Goal: Book appointment/travel/reservation

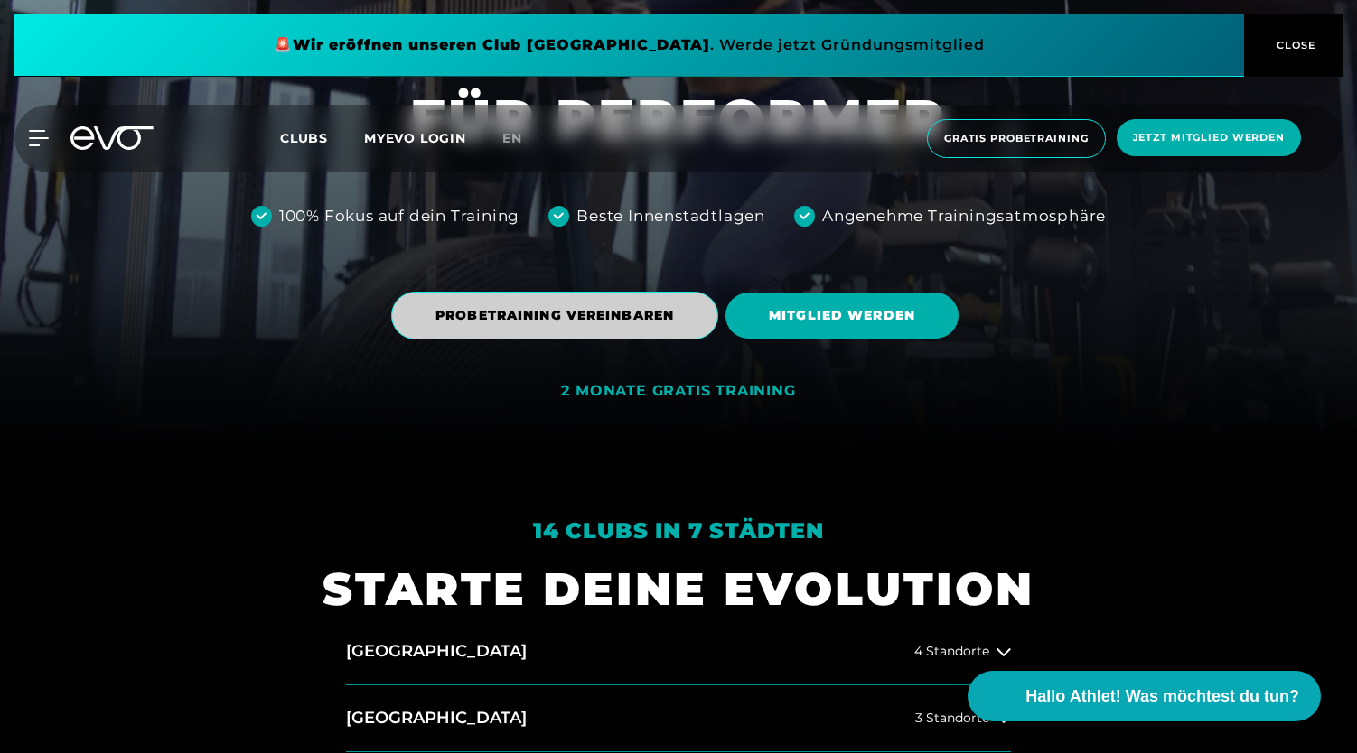
click at [596, 304] on span "PROBETRAINING VEREINBAREN" at bounding box center [554, 316] width 327 height 48
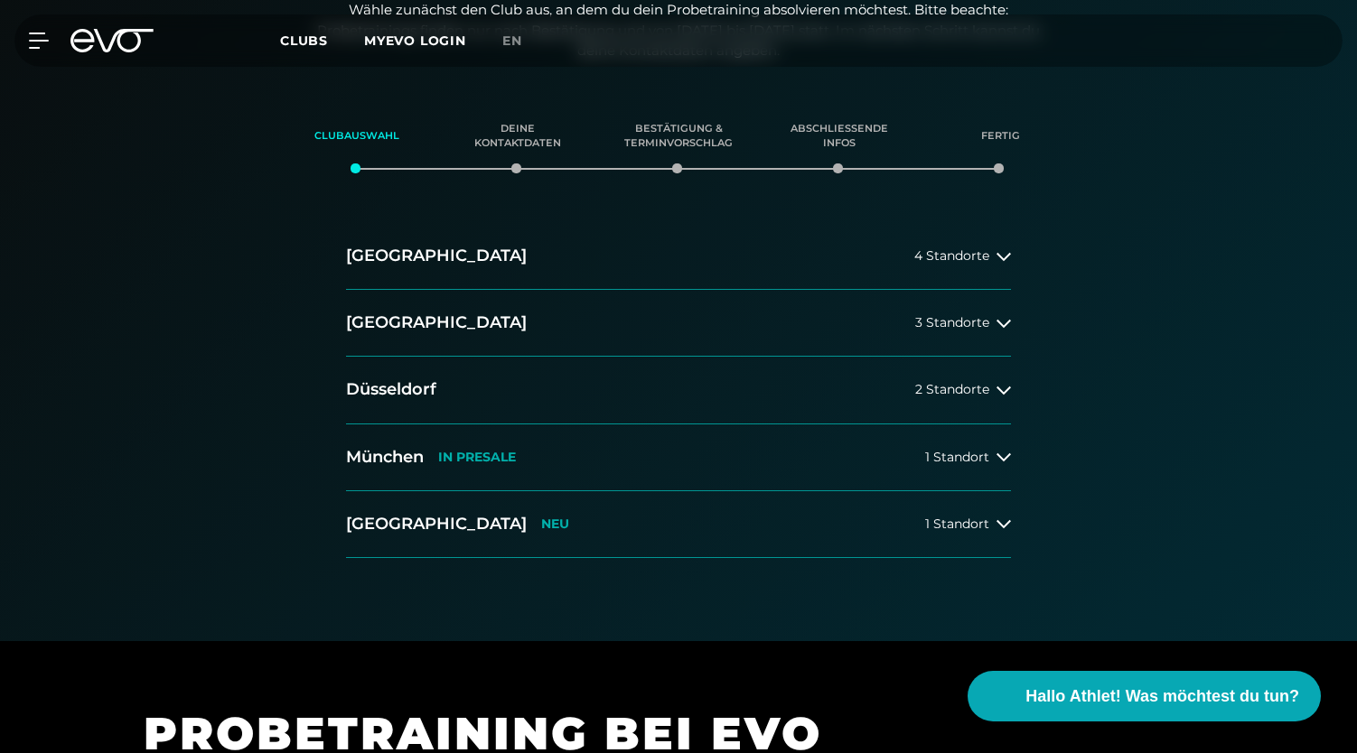
scroll to position [306, 0]
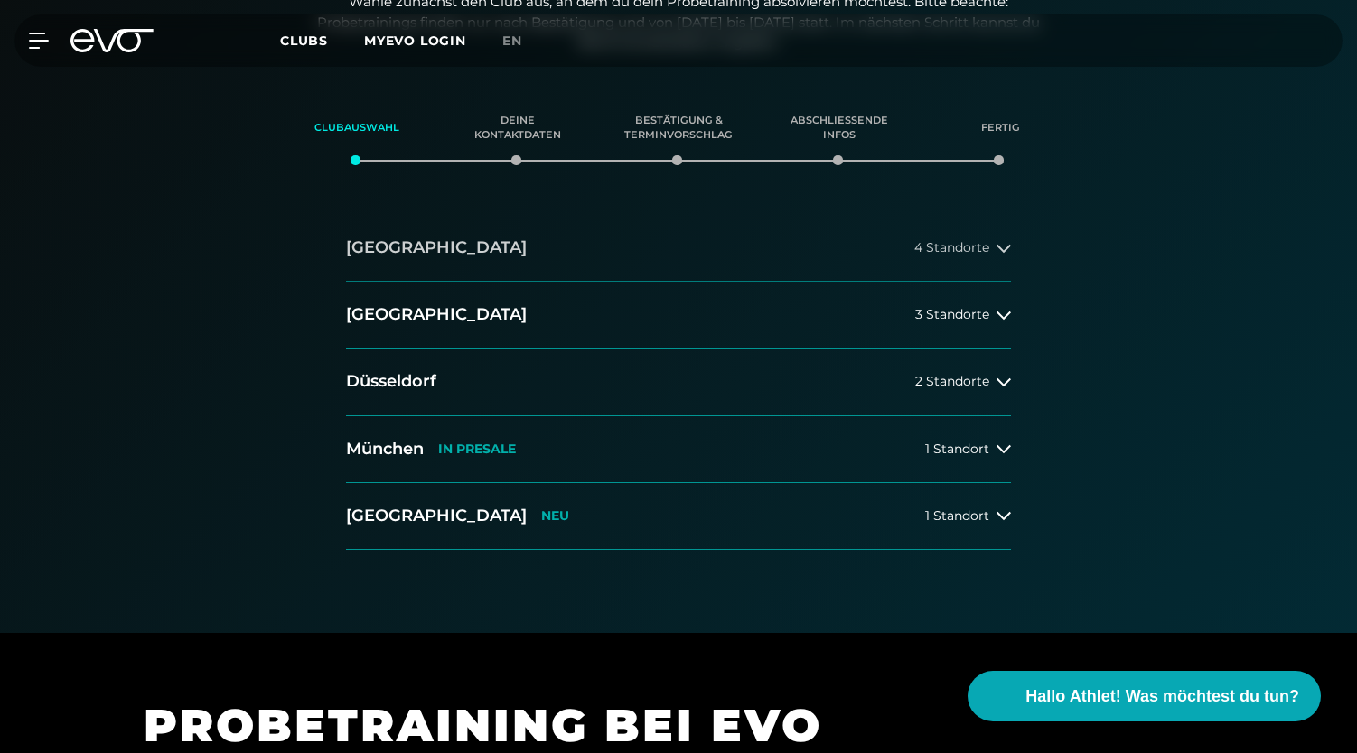
click at [525, 256] on button "[GEOGRAPHIC_DATA] 4 Standorte" at bounding box center [678, 248] width 665 height 67
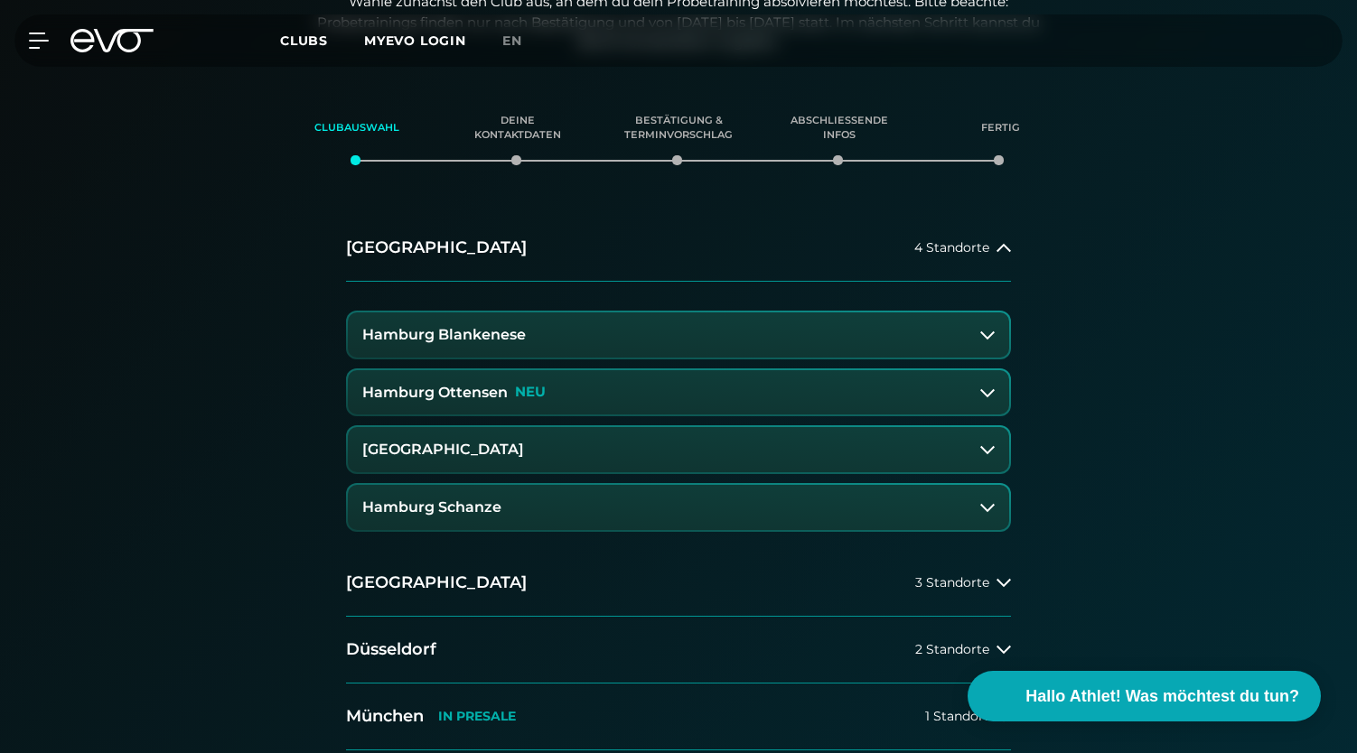
click at [508, 332] on h3 "Hamburg Blankenese" at bounding box center [443, 335] width 163 height 16
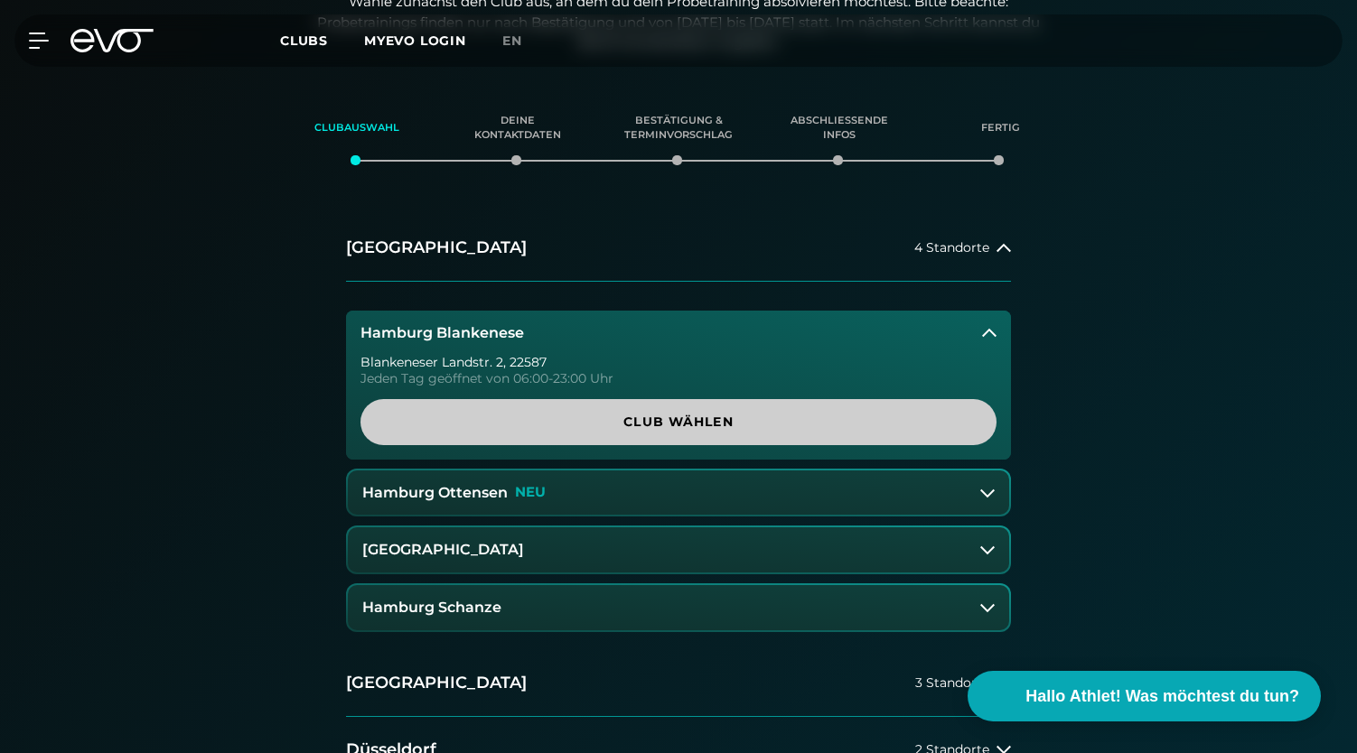
click at [596, 431] on span "Club wählen" at bounding box center [678, 422] width 549 height 19
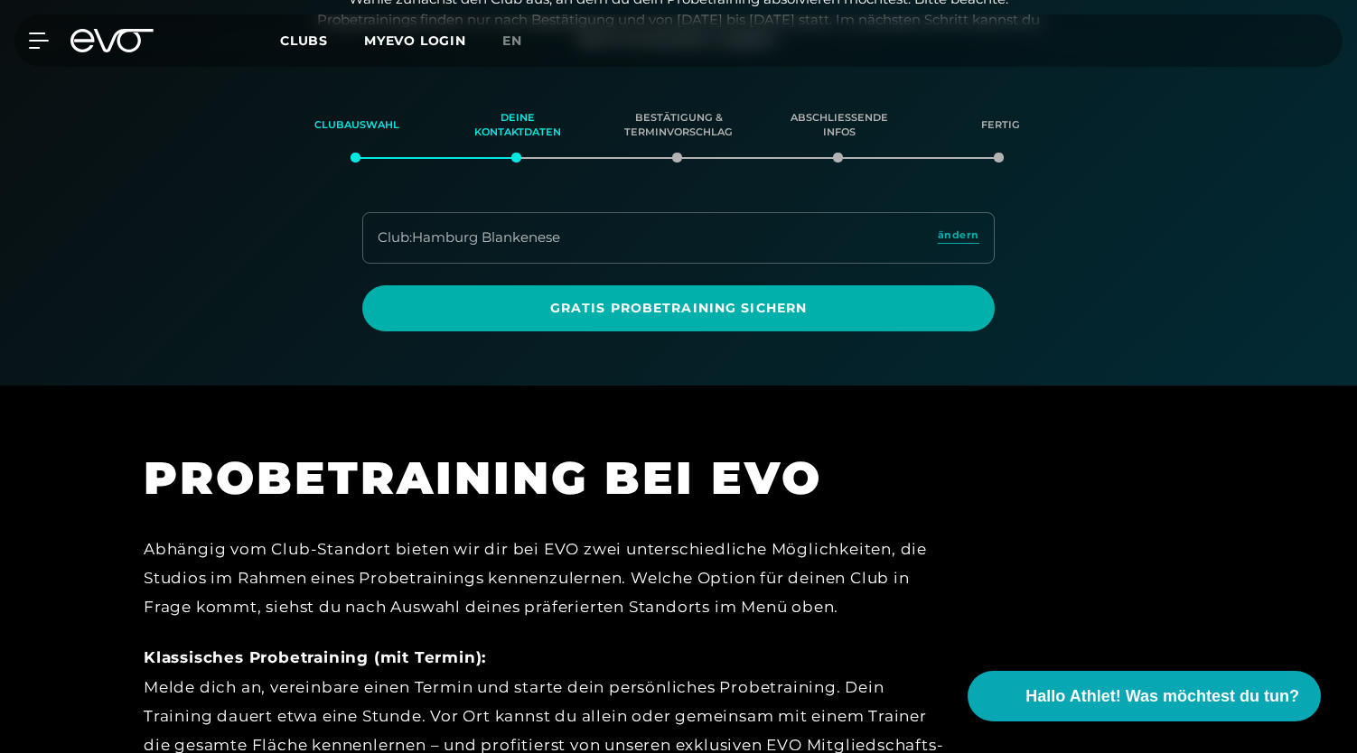
scroll to position [310, 0]
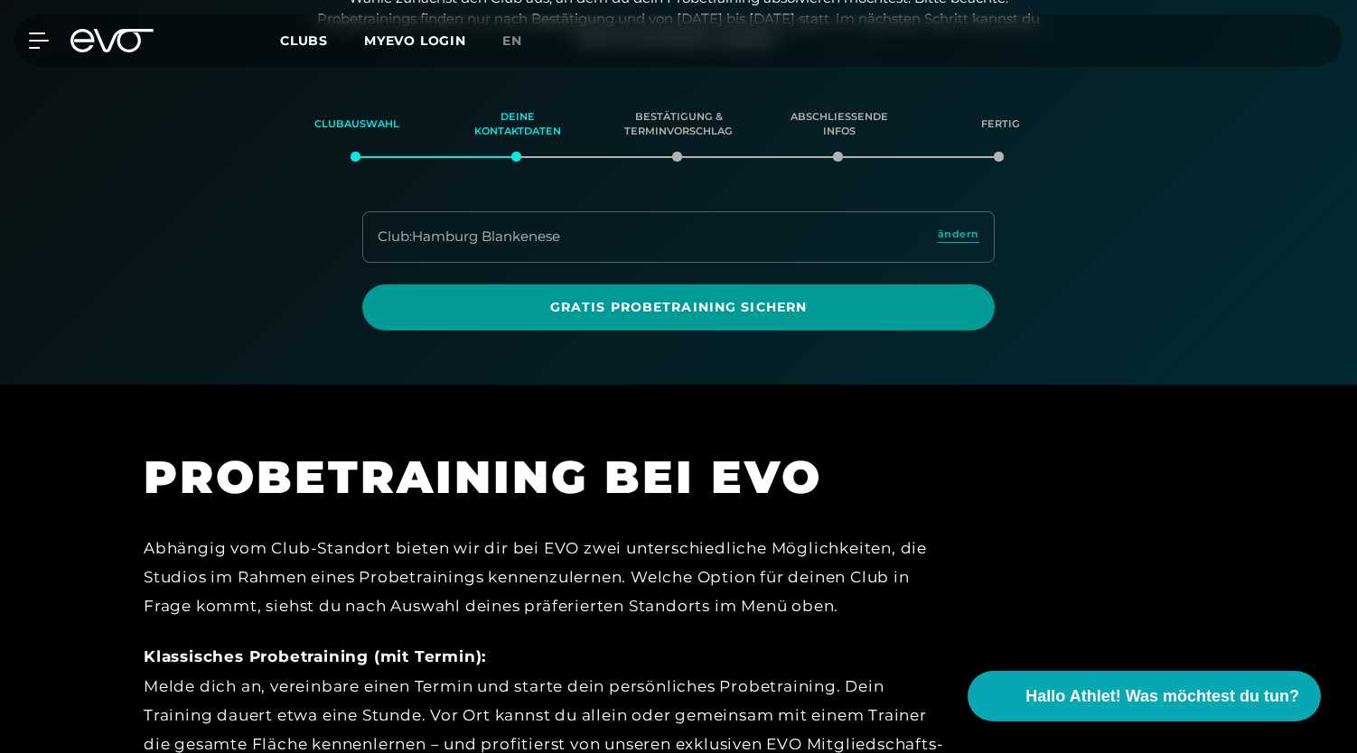
click at [591, 304] on span "Gratis Probetraining sichern" at bounding box center [678, 307] width 545 height 19
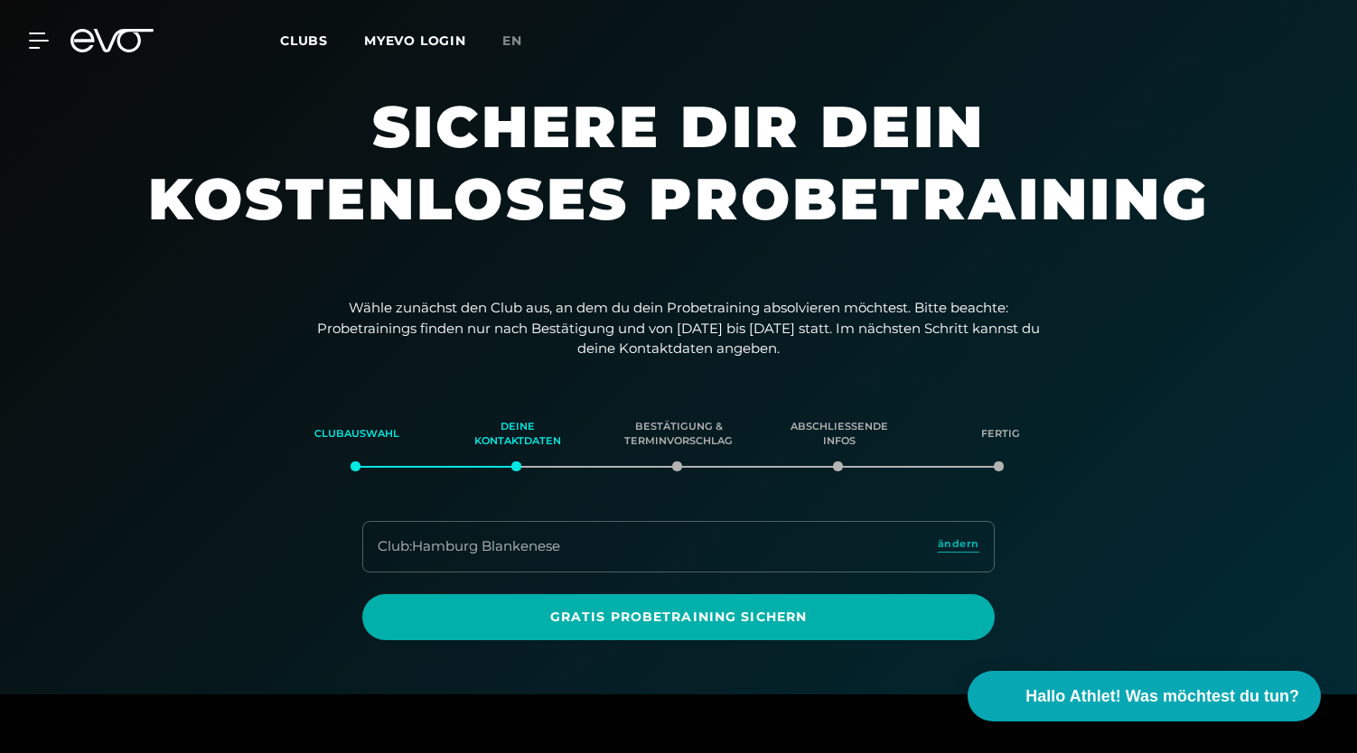
click at [981, 554] on div "Club : Hamburg Blankenese ändern" at bounding box center [678, 546] width 632 height 51
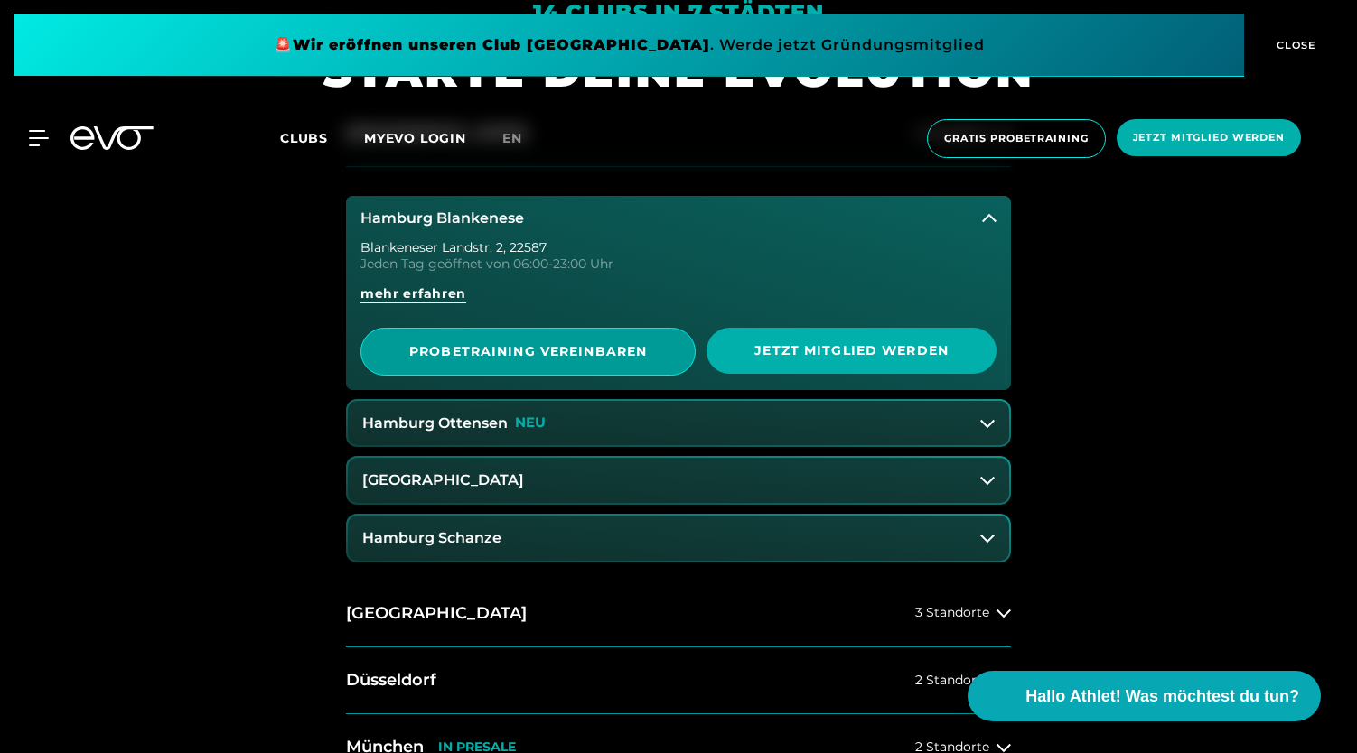
scroll to position [819, 0]
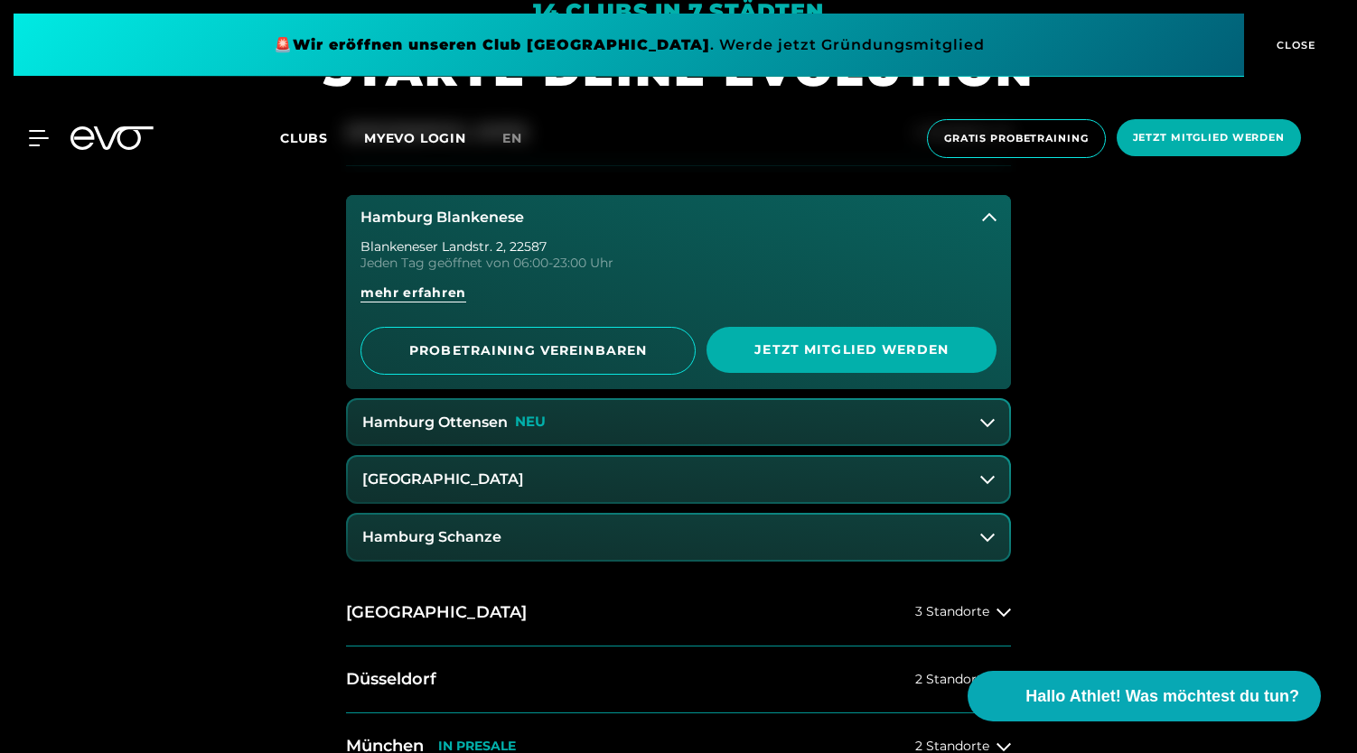
click at [605, 415] on button "Hamburg Ottensen NEU" at bounding box center [678, 422] width 661 height 45
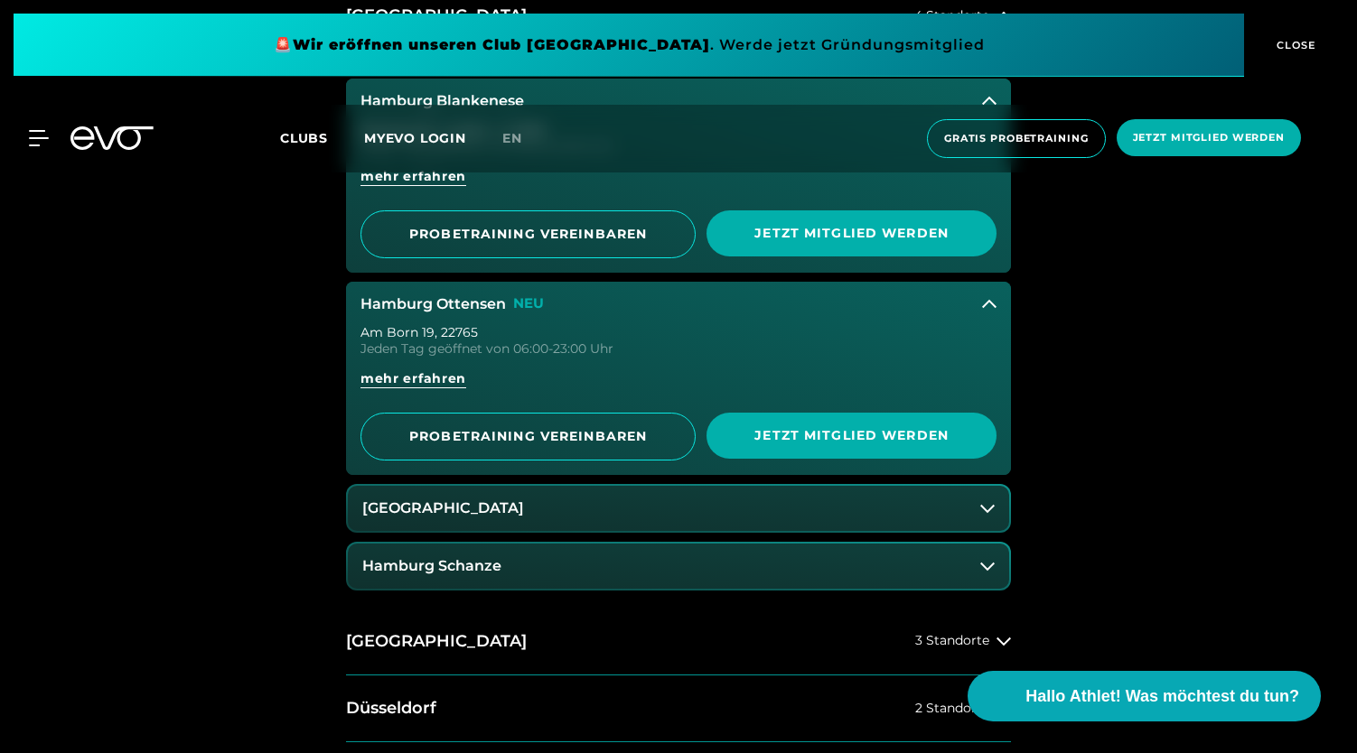
scroll to position [937, 0]
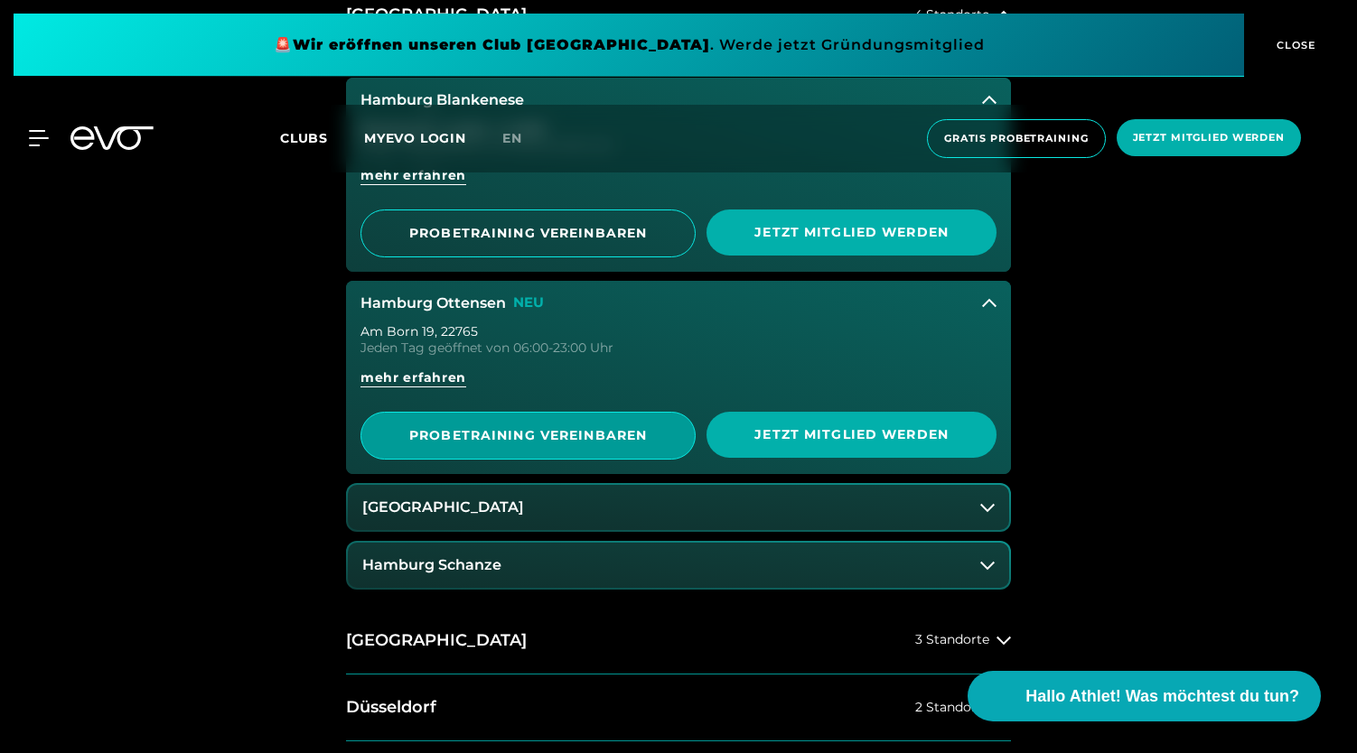
click at [569, 416] on span "PROBETRAINING VEREINBAREN" at bounding box center [527, 436] width 335 height 48
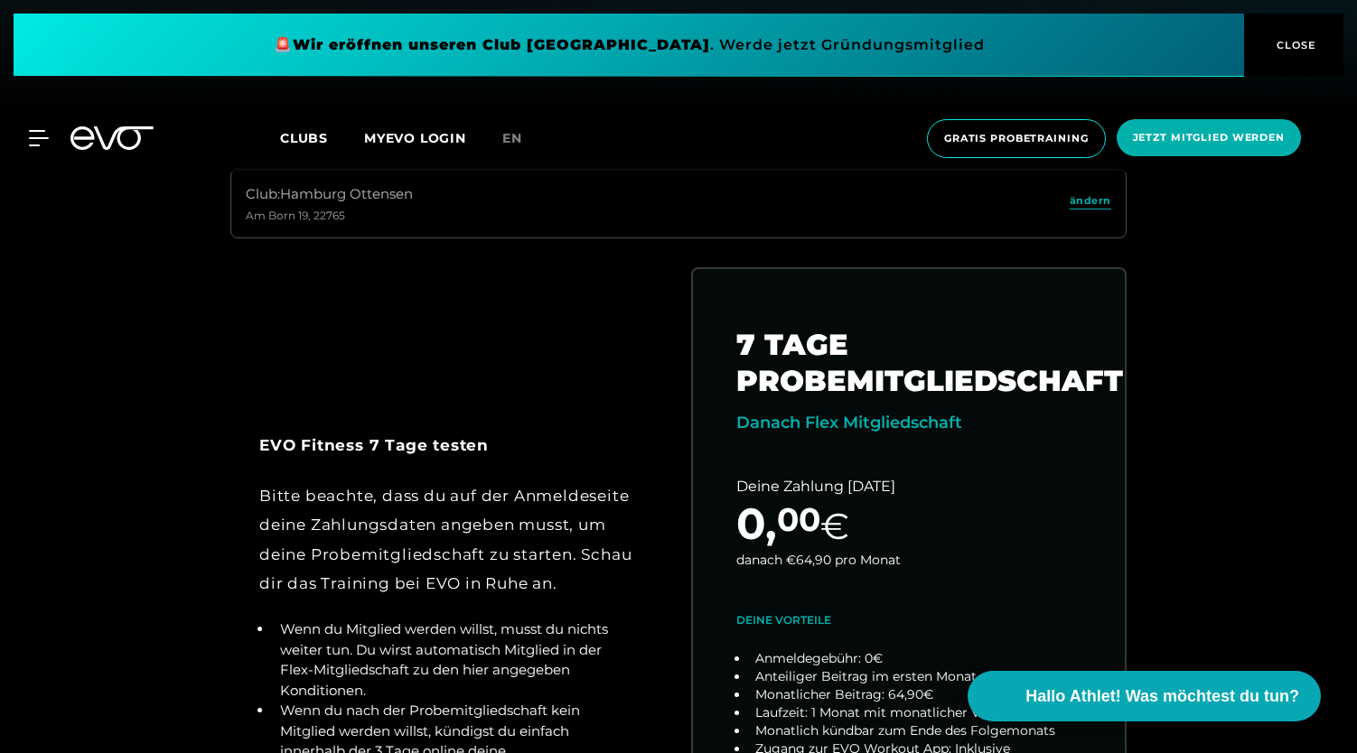
scroll to position [920, 0]
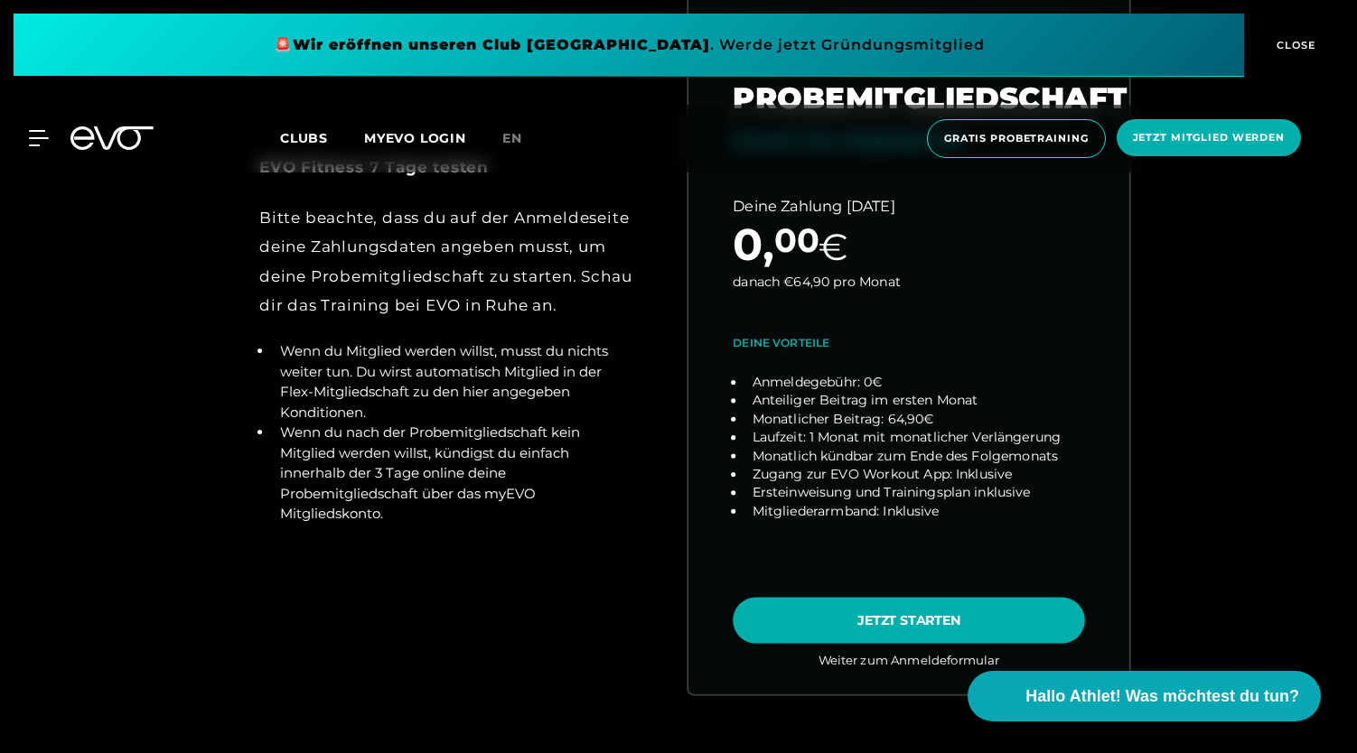
click at [820, 638] on link "choose plan" at bounding box center [908, 339] width 441 height 710
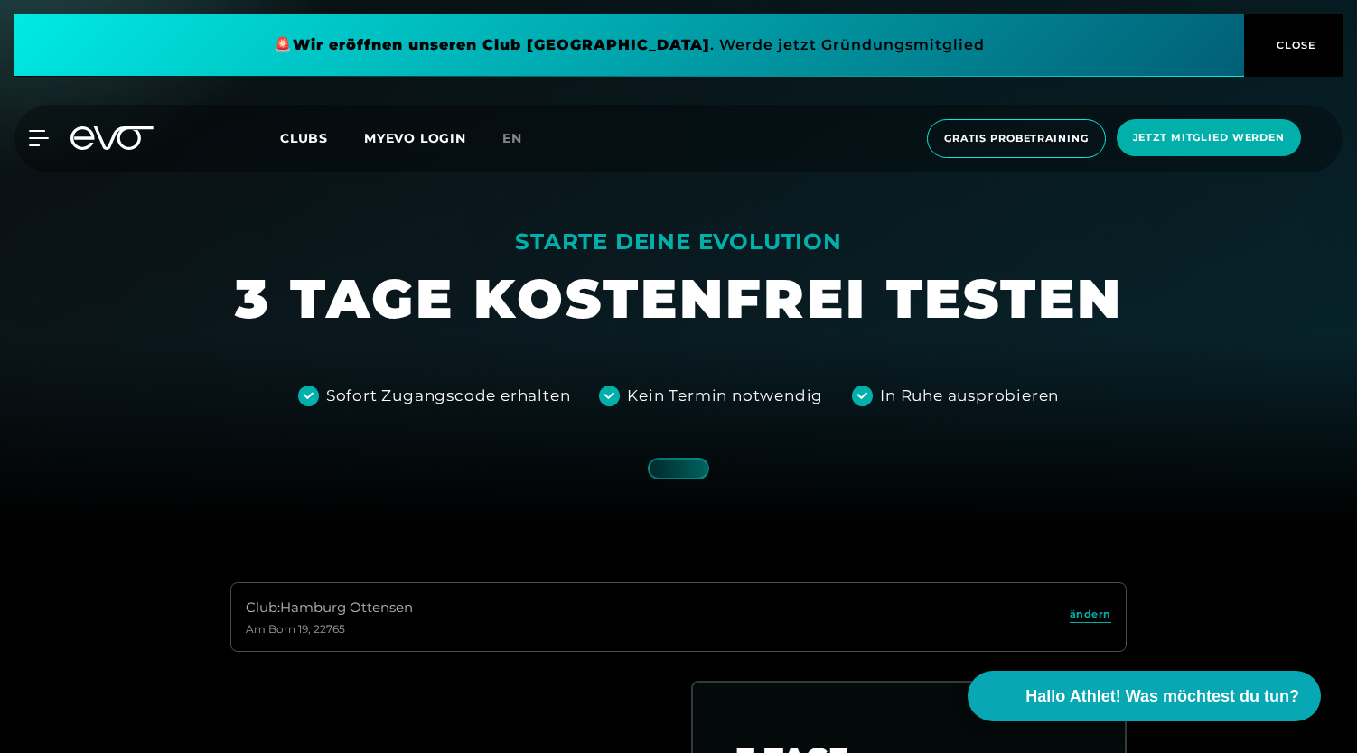
scroll to position [0, 0]
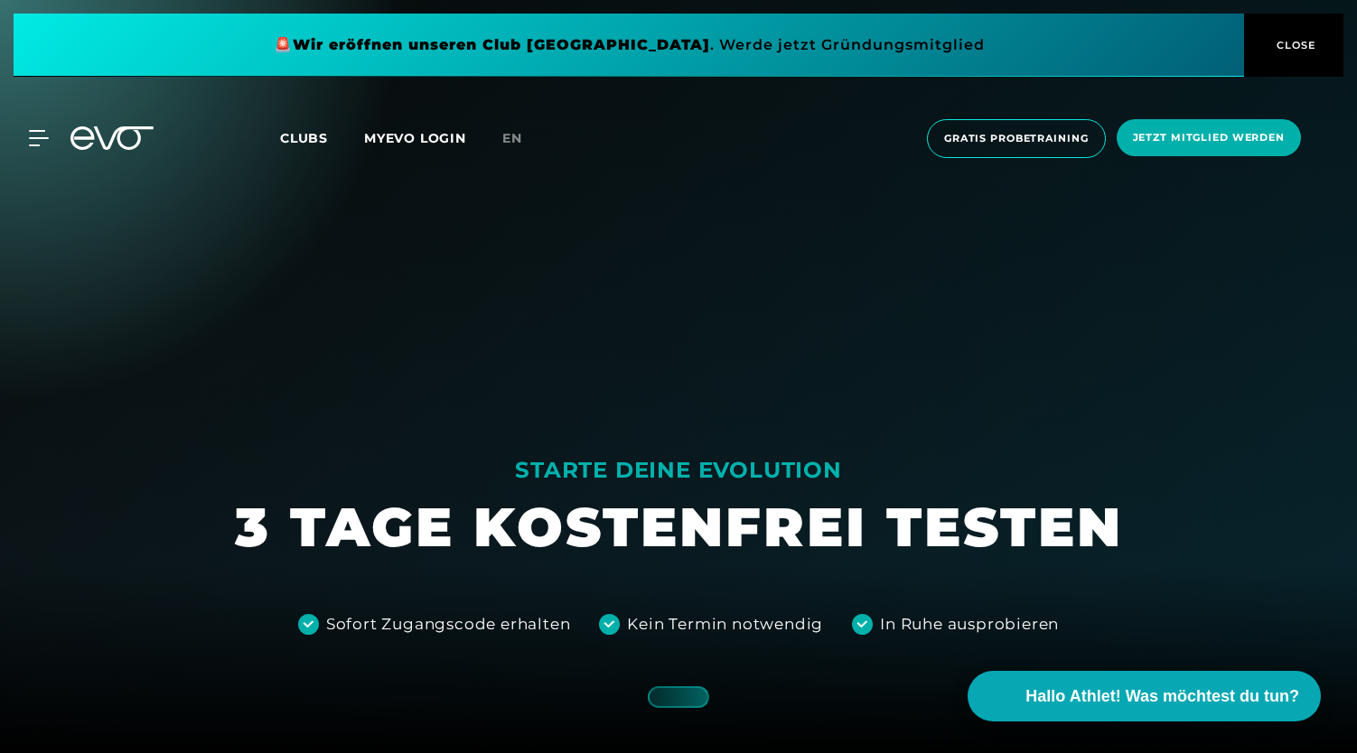
click at [114, 144] on icon at bounding box center [111, 137] width 83 height 23
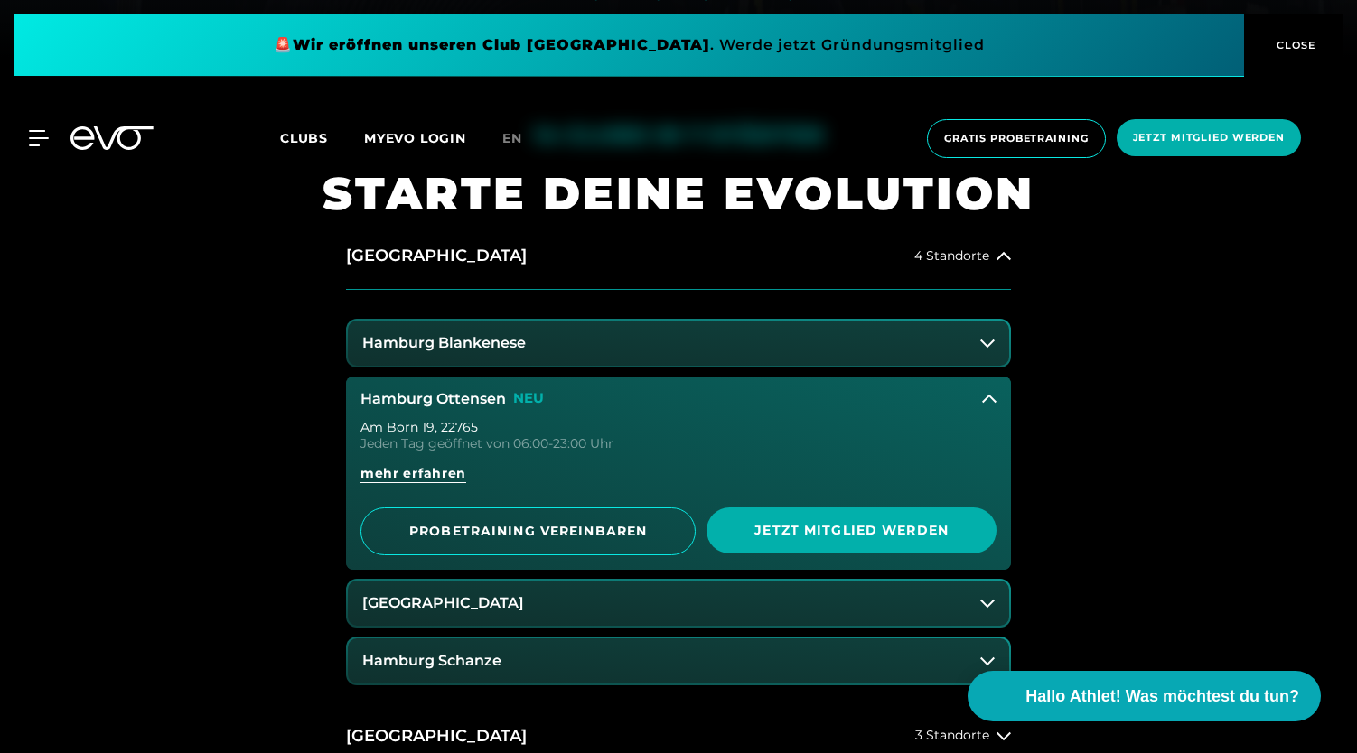
scroll to position [705, 0]
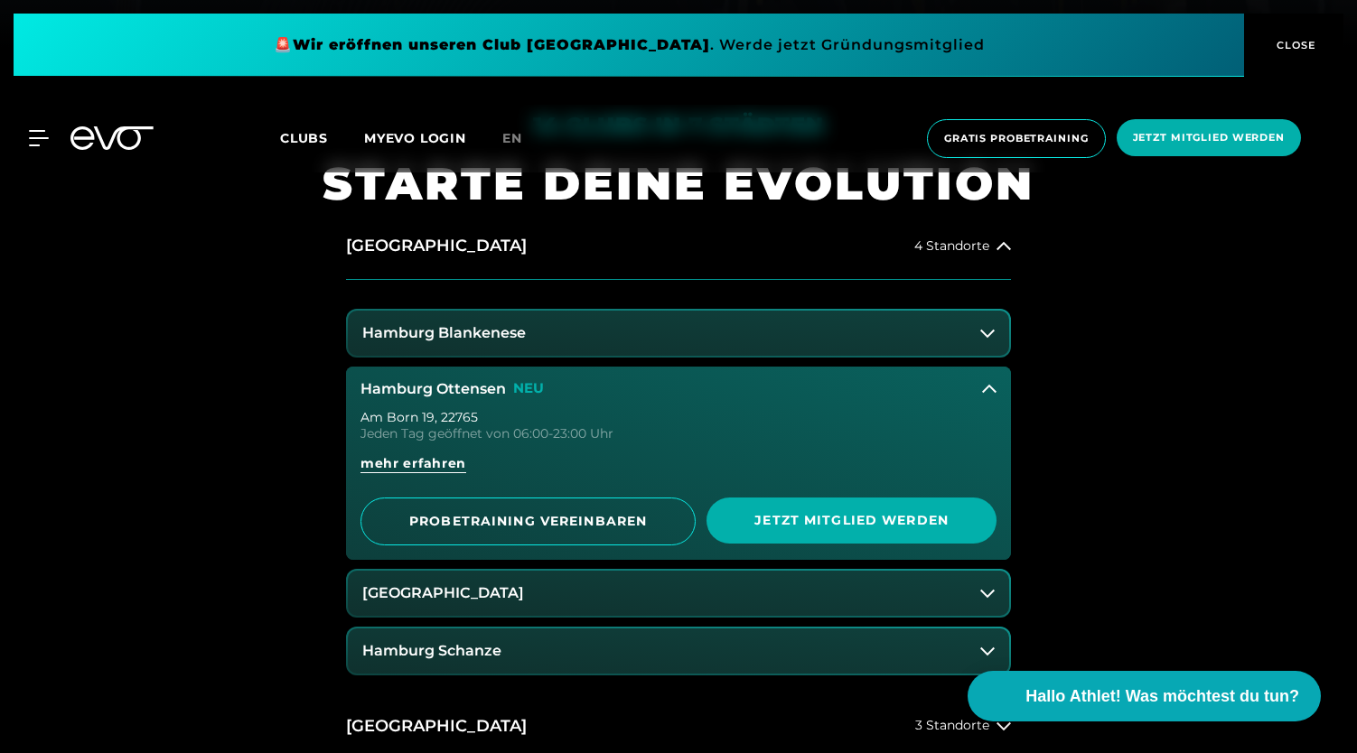
click at [439, 629] on button "Hamburg Schanze" at bounding box center [678, 651] width 661 height 45
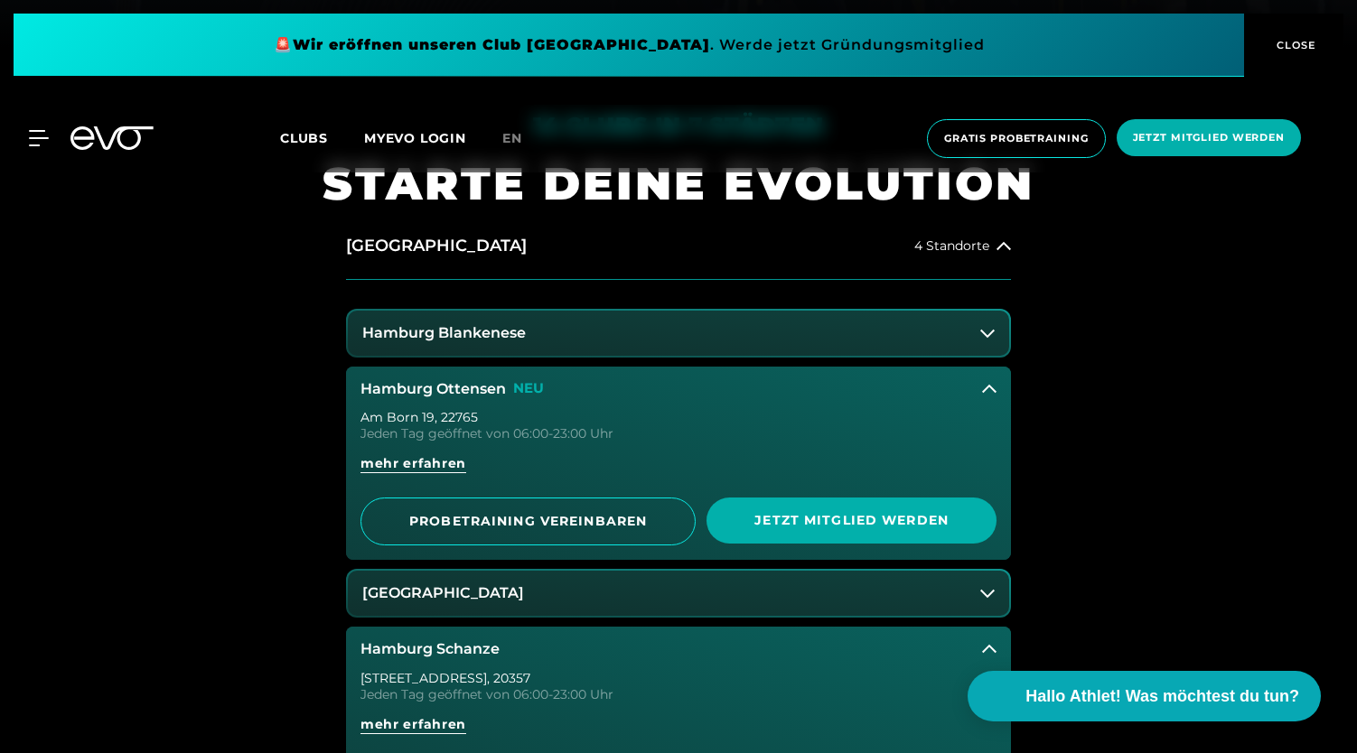
scroll to position [919, 0]
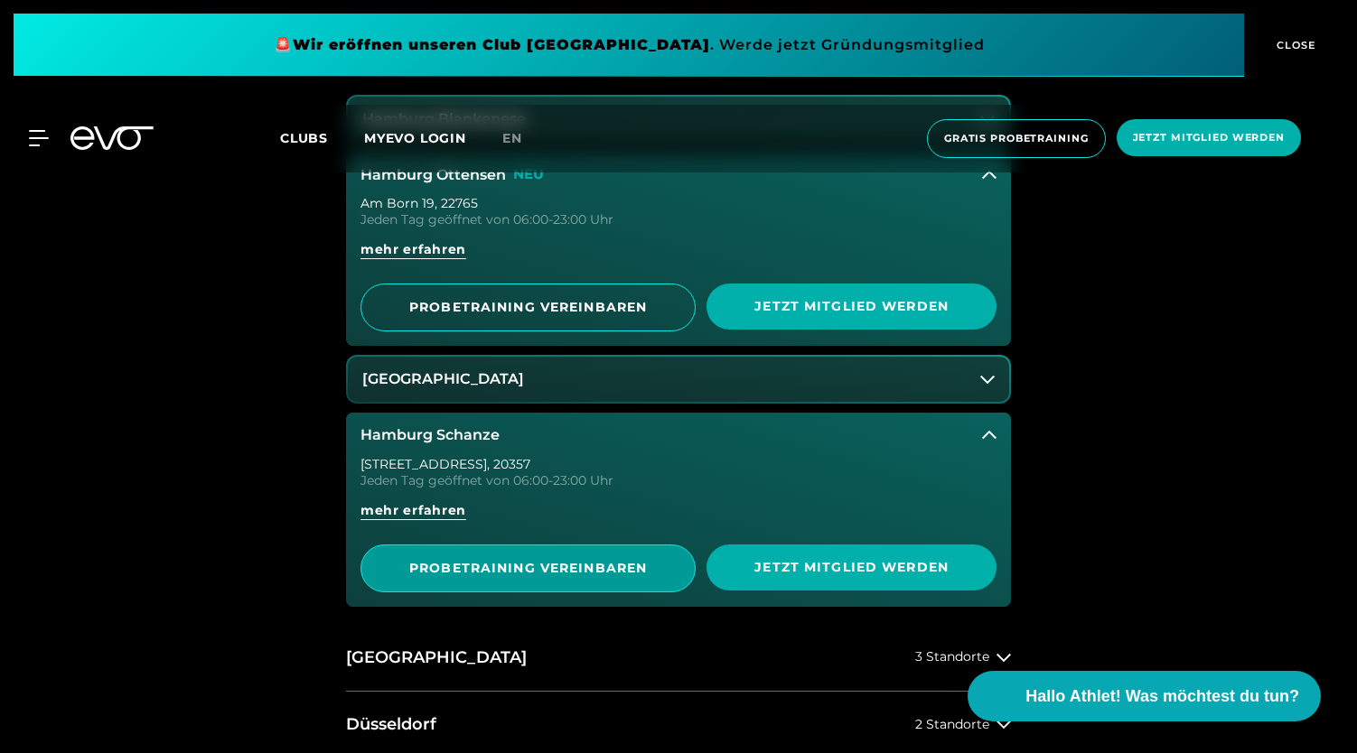
click at [527, 575] on span "PROBETRAINING VEREINBAREN" at bounding box center [528, 568] width 247 height 19
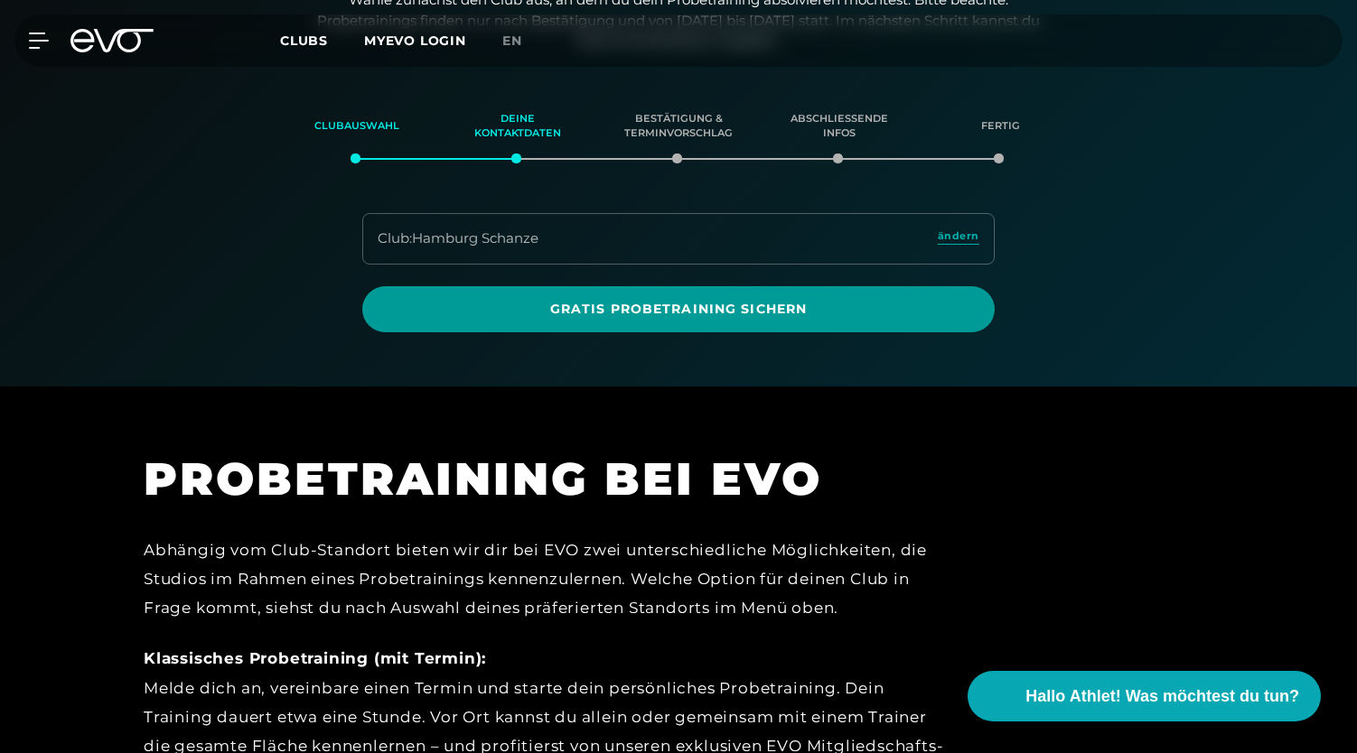
scroll to position [310, 0]
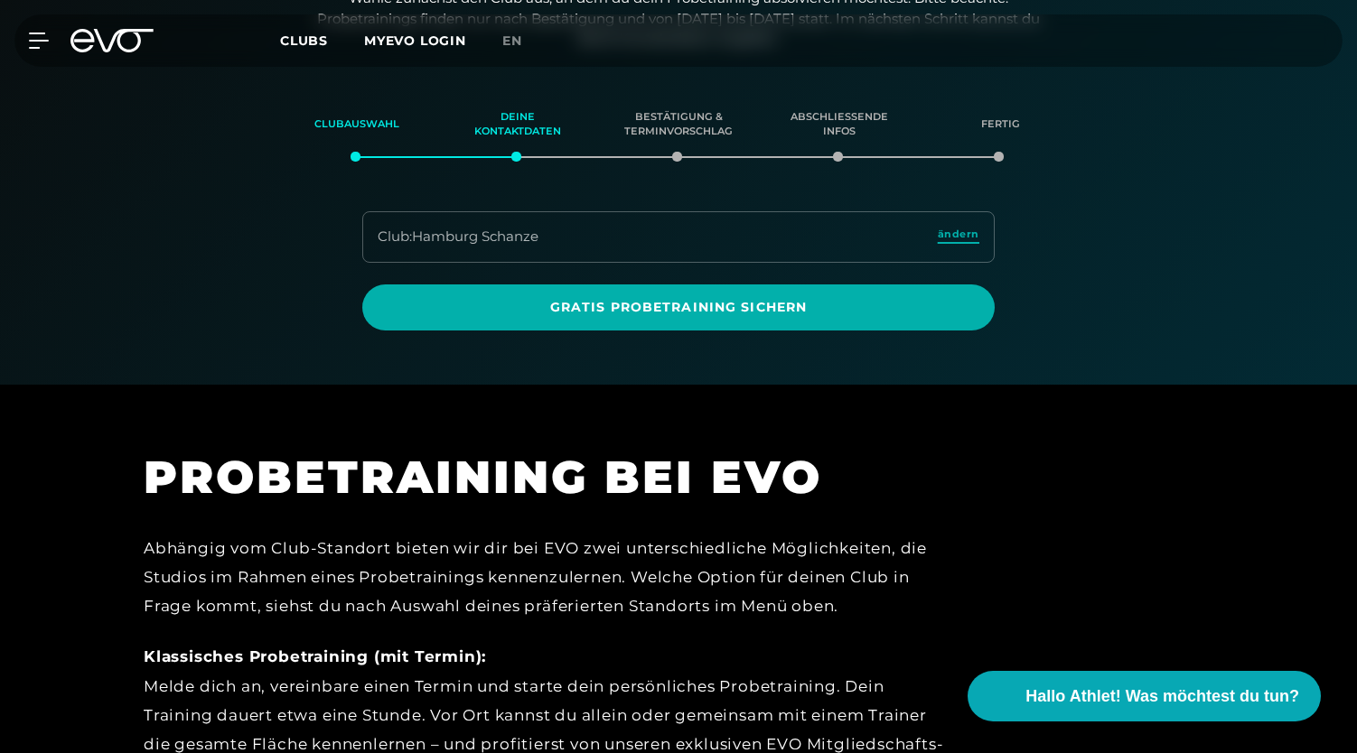
click at [971, 227] on span "ändern" at bounding box center [958, 234] width 42 height 15
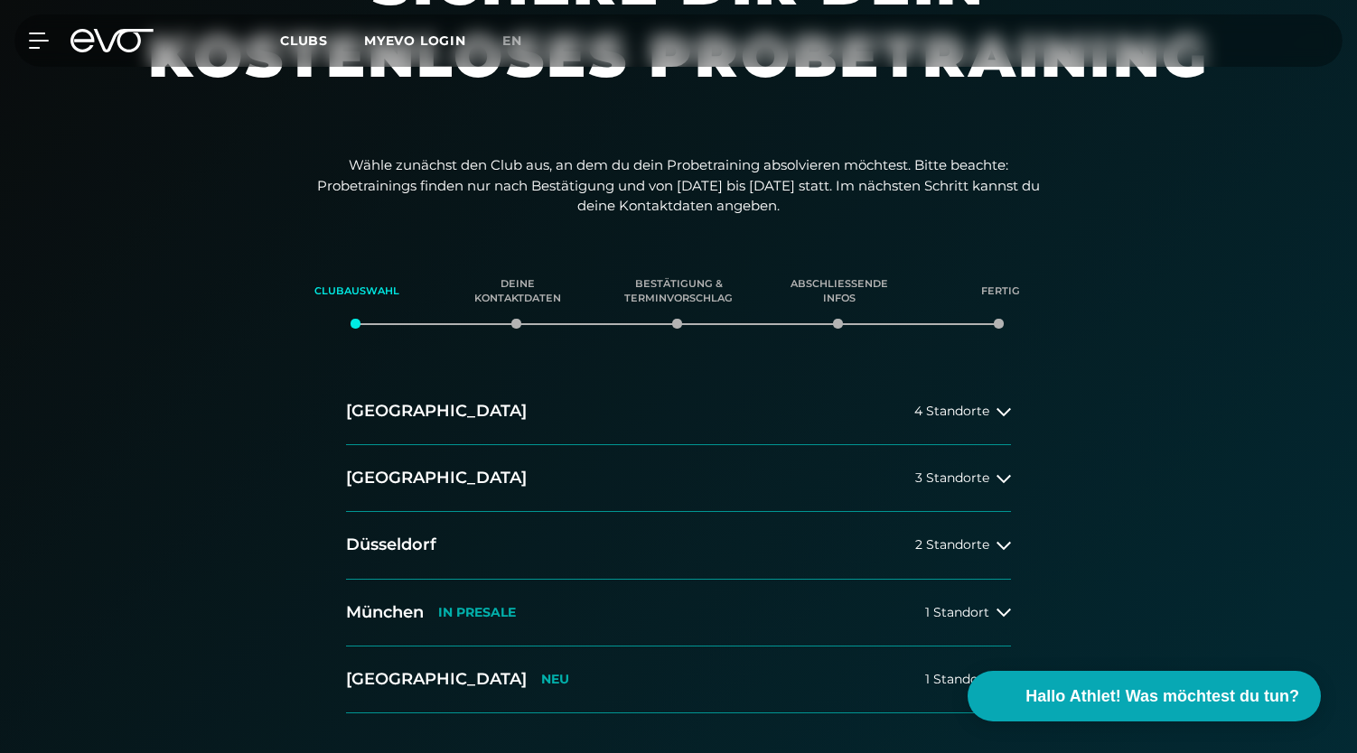
scroll to position [137, 0]
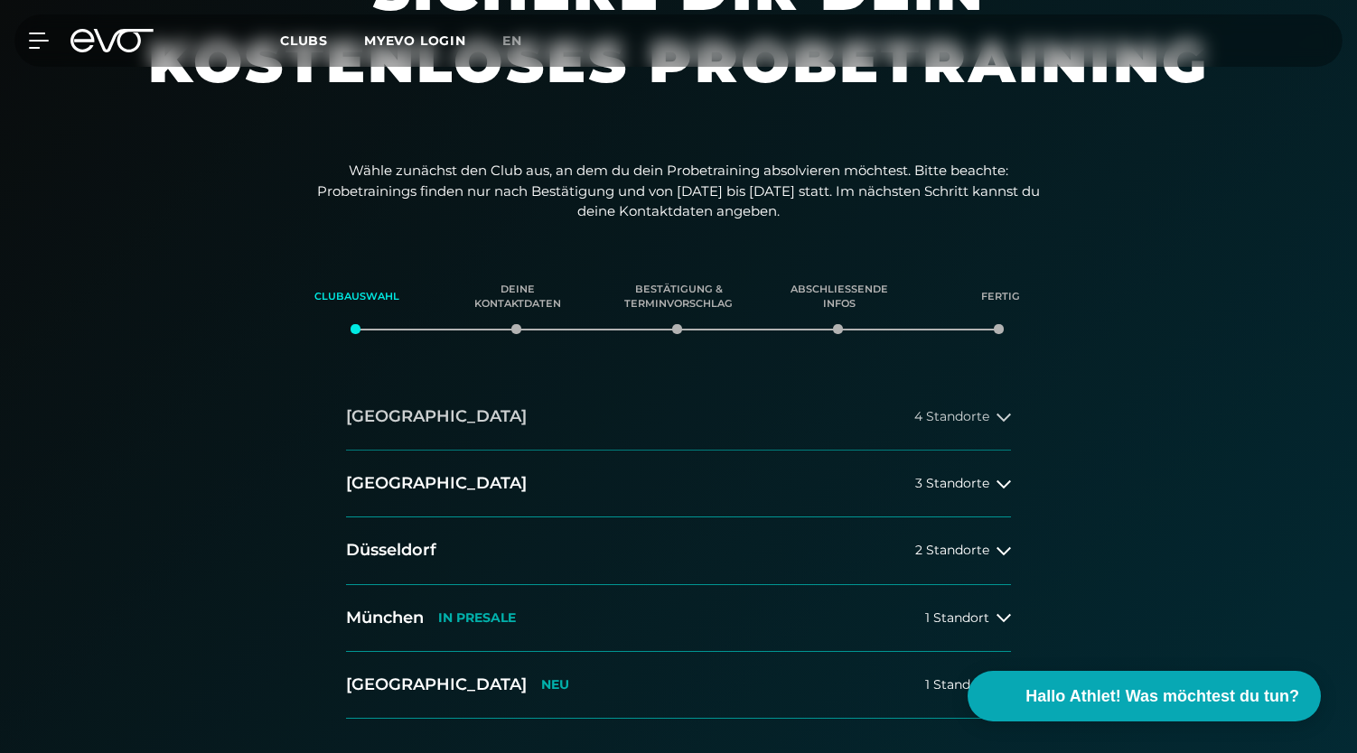
click at [444, 416] on button "[GEOGRAPHIC_DATA] 4 Standorte" at bounding box center [678, 417] width 665 height 67
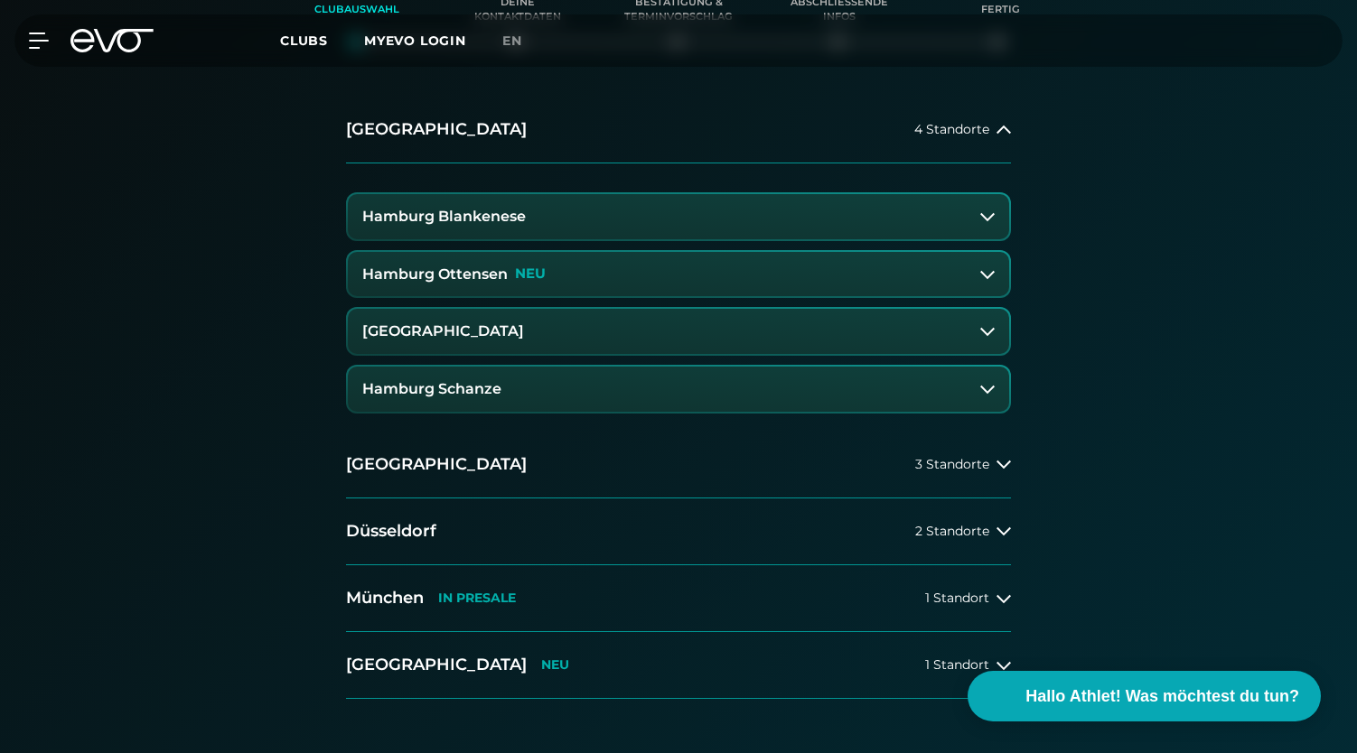
scroll to position [444, 0]
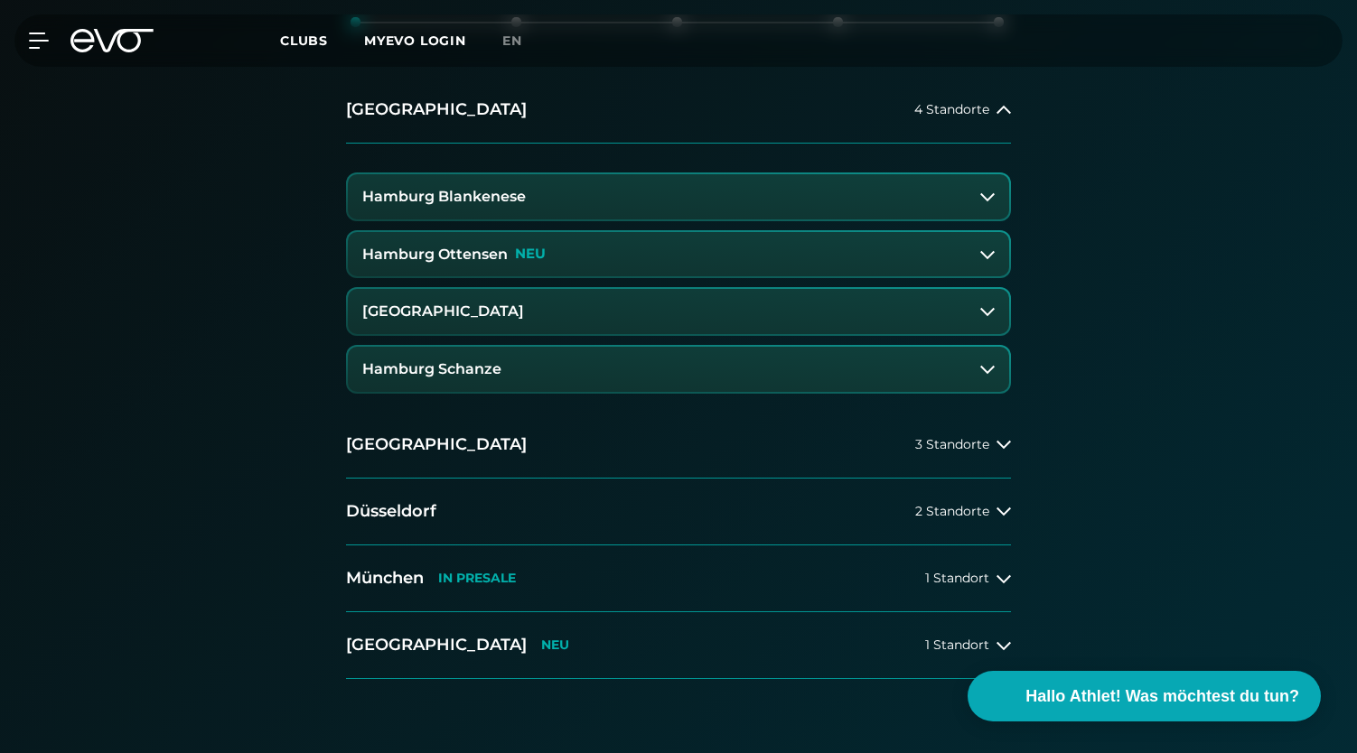
click at [744, 182] on button "Hamburg Blankenese" at bounding box center [678, 196] width 661 height 45
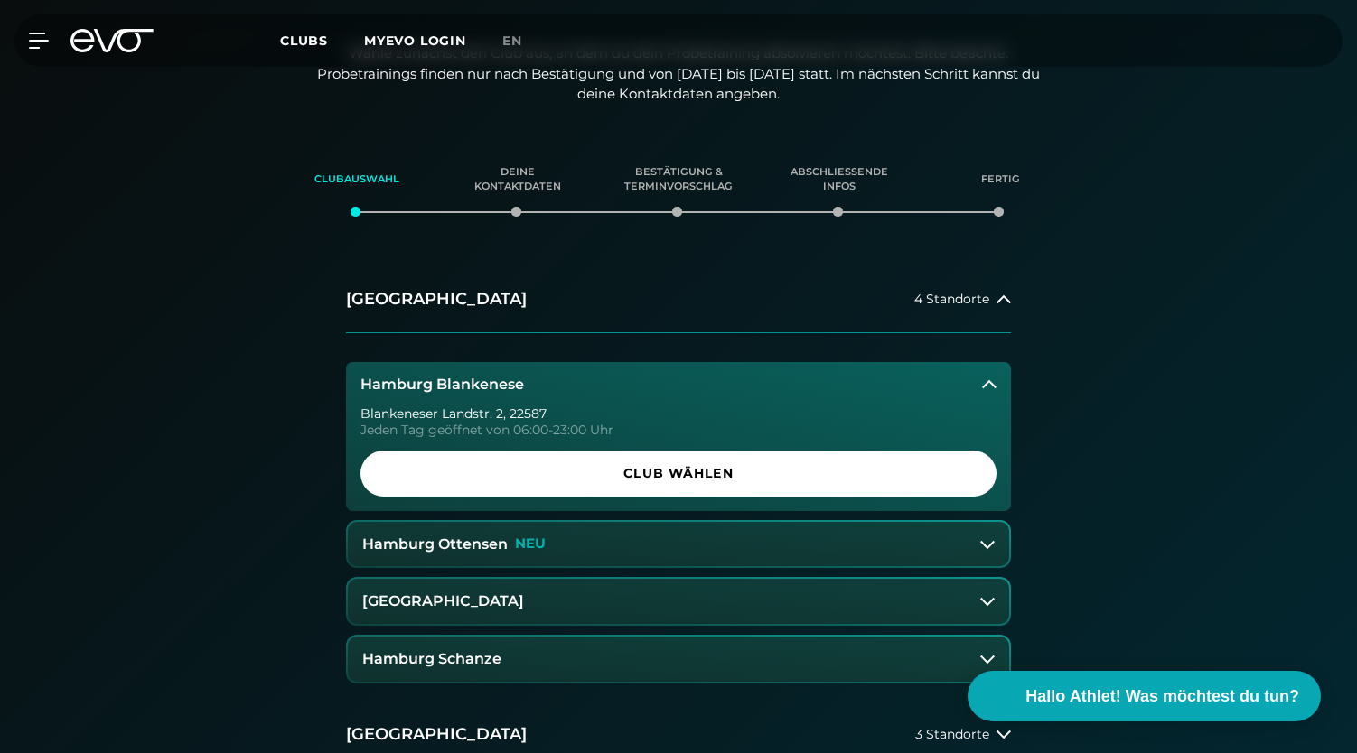
scroll to position [254, 0]
drag, startPoint x: 1355, startPoint y: 142, endPoint x: 1354, endPoint y: 156, distance: 14.5
click at [1354, 156] on div "Clubauswahl Deine Kontaktdaten Bestätigung & Terminvorschlag Abschließende Info…" at bounding box center [678, 566] width 1357 height 867
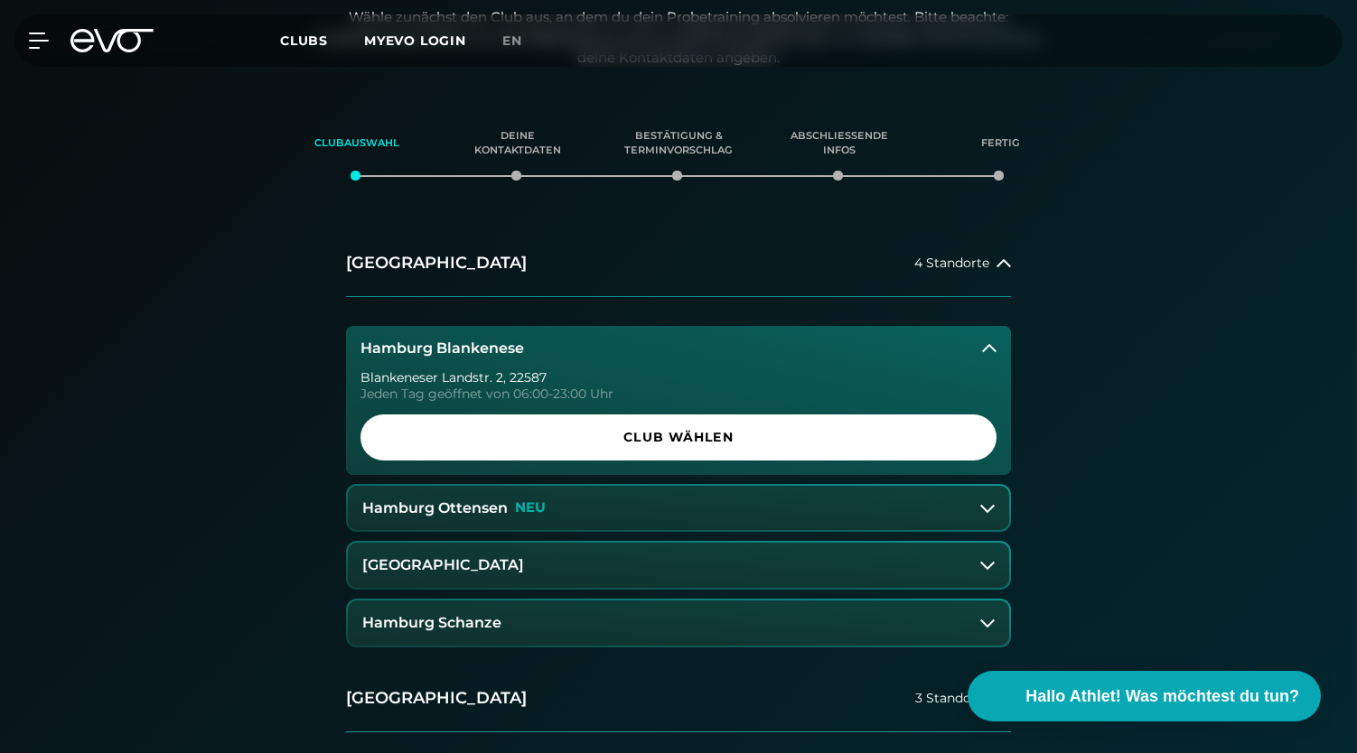
scroll to position [311, 0]
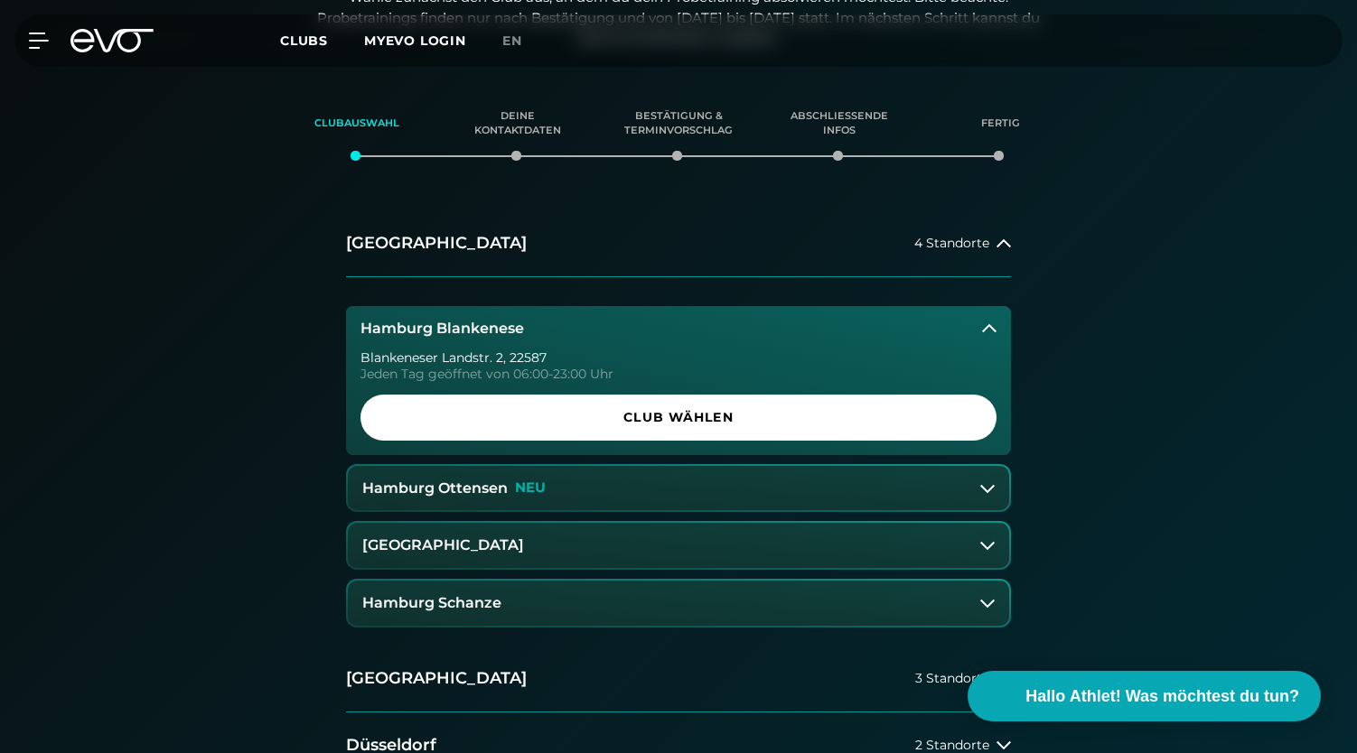
click at [896, 542] on button "[GEOGRAPHIC_DATA]" at bounding box center [678, 545] width 661 height 45
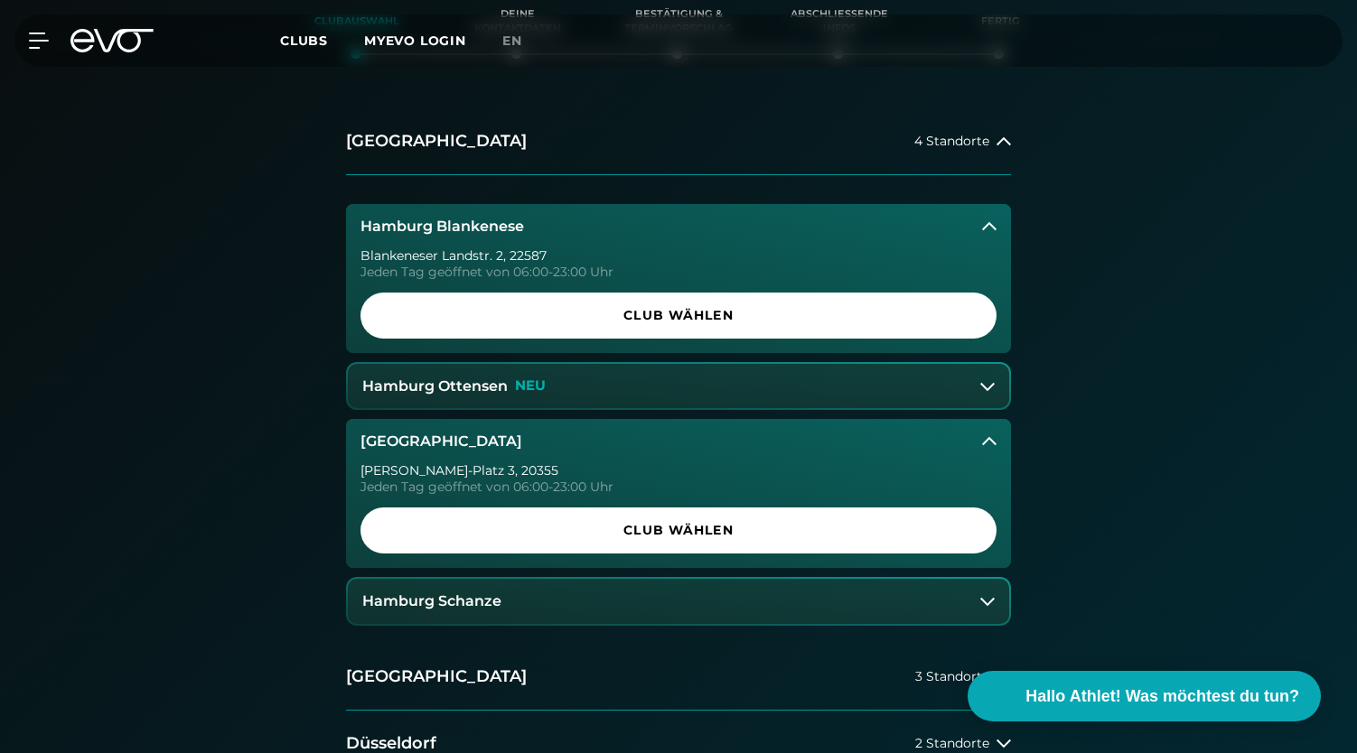
scroll to position [414, 0]
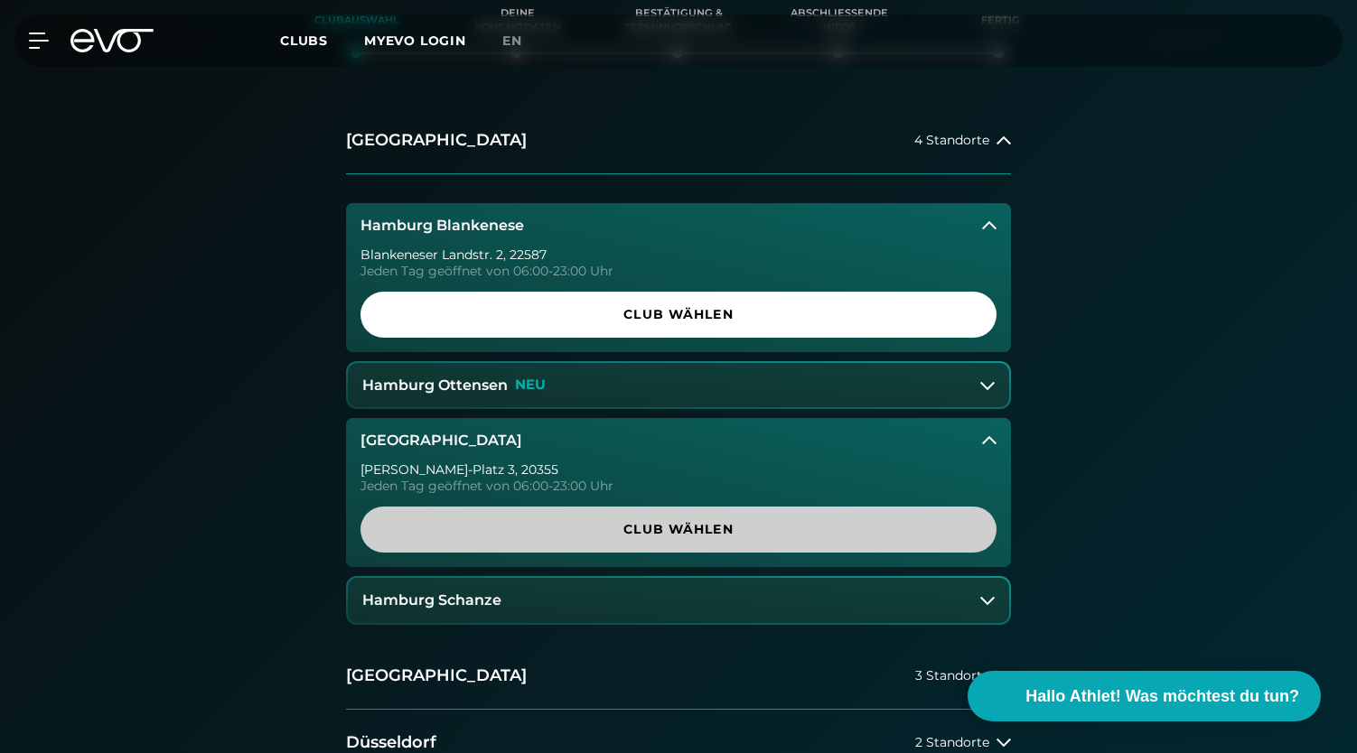
click at [834, 541] on span "Club wählen" at bounding box center [678, 530] width 636 height 46
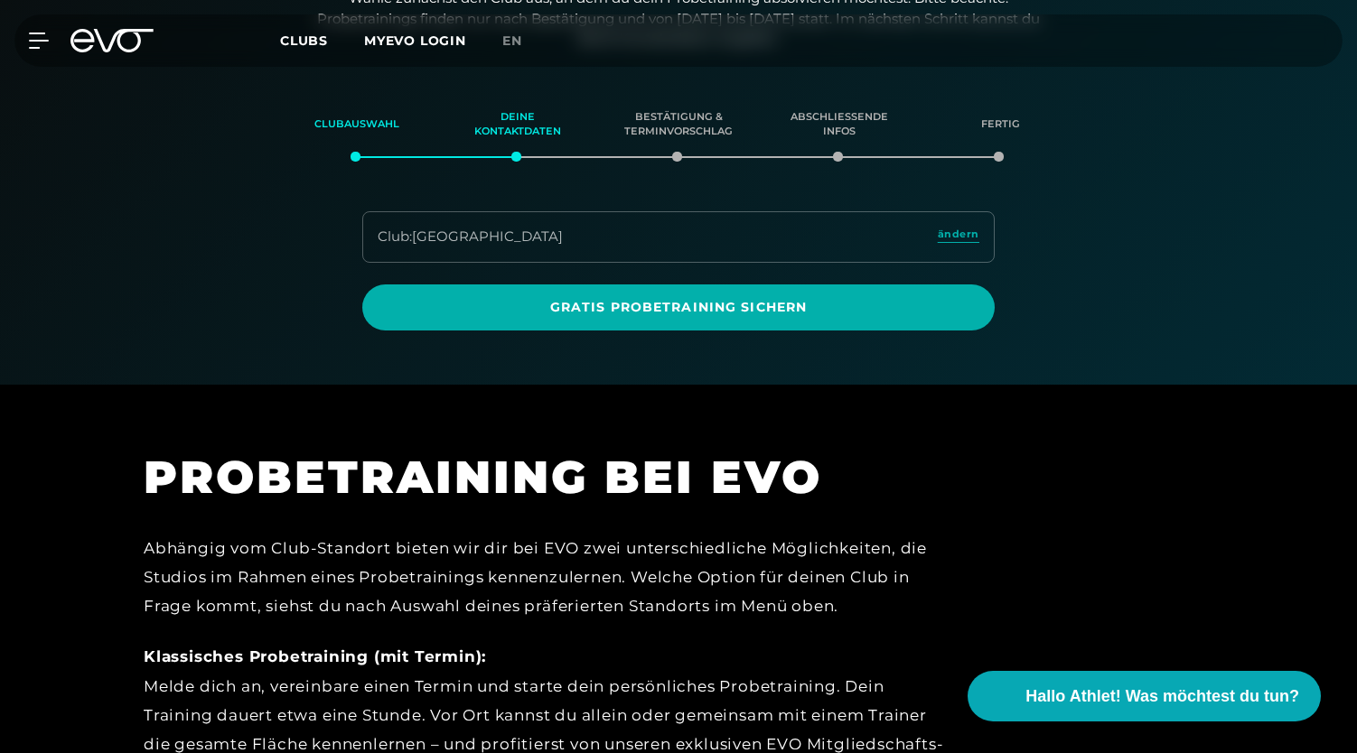
scroll to position [162, 0]
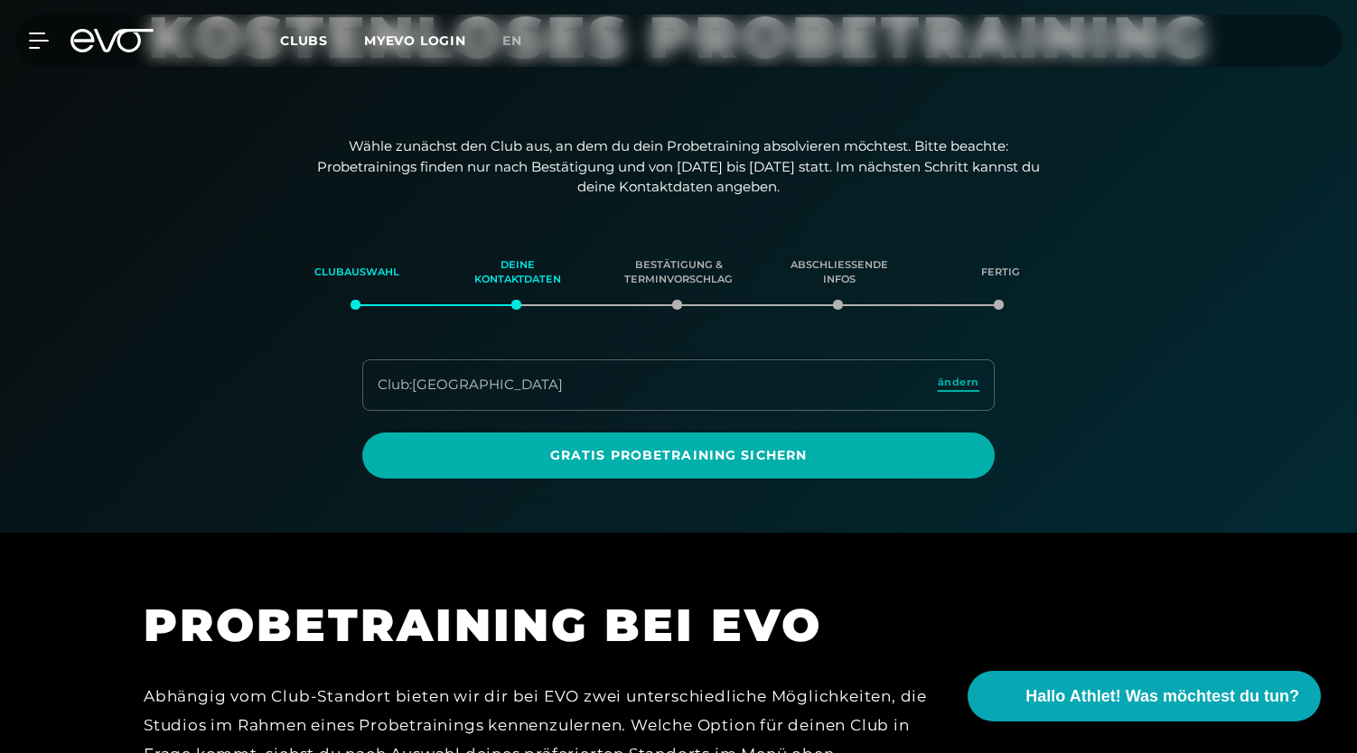
click at [955, 383] on span "ändern" at bounding box center [958, 382] width 42 height 15
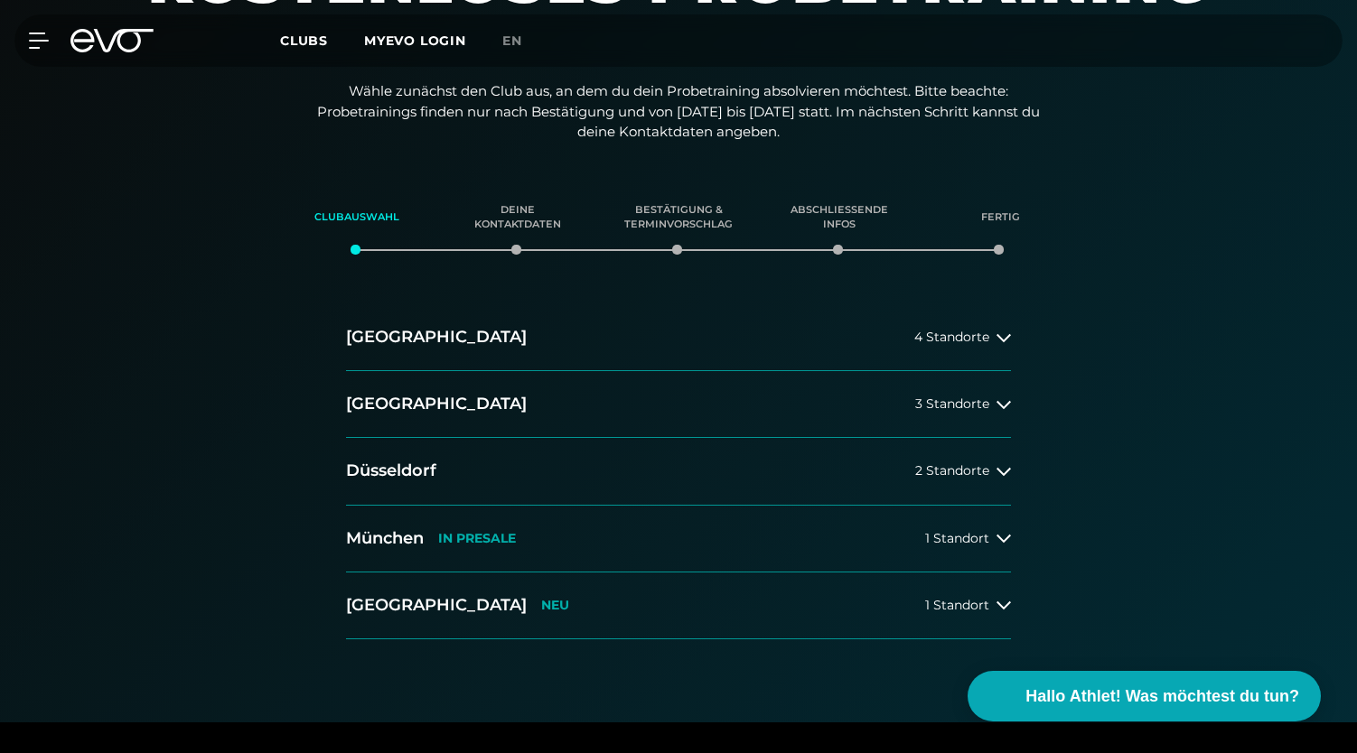
scroll to position [0, 0]
